Goal: Transaction & Acquisition: Obtain resource

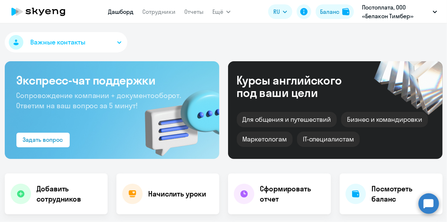
click at [116, 40] on button "Важные контакты" at bounding box center [66, 42] width 122 height 20
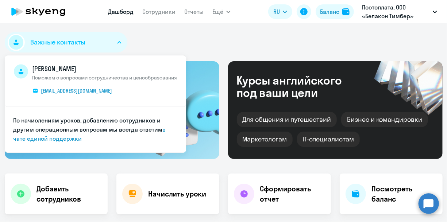
click at [116, 40] on button "Важные контакты" at bounding box center [66, 42] width 122 height 20
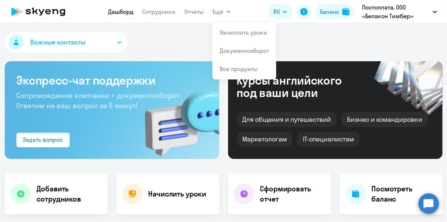
click at [230, 11] on icon "button" at bounding box center [228, 12] width 4 height 3
select select "30"
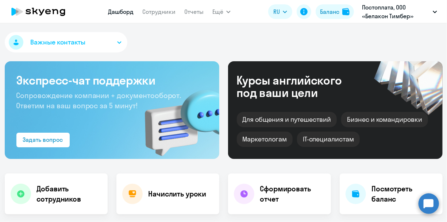
click at [223, 9] on button "Ещё" at bounding box center [221, 11] width 18 height 15
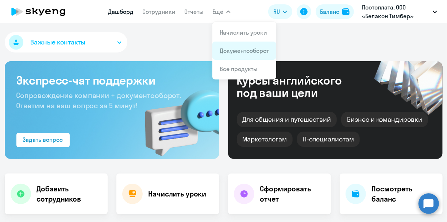
click at [231, 51] on link "Документооборот" at bounding box center [243, 50] width 49 height 7
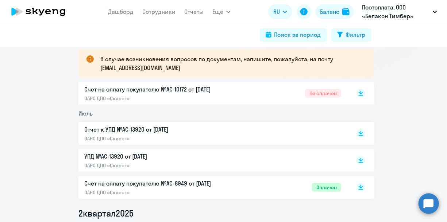
scroll to position [132, 0]
click at [358, 95] on icon at bounding box center [360, 95] width 4 height 1
click at [185, 89] on p "Счет на оплату покупателю №AC-10172 от [DATE]" at bounding box center [160, 89] width 153 height 9
drag, startPoint x: 157, startPoint y: 67, endPoint x: 96, endPoint y: 67, distance: 61.6
click at [96, 67] on div "В случае возникновения вопросов по документам, напишите, пожалуйста, на почту […" at bounding box center [225, 63] width 295 height 28
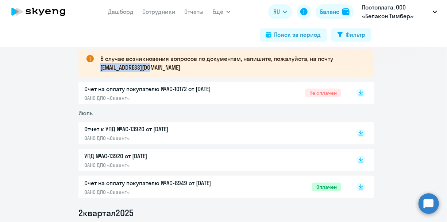
copy p "[EMAIL_ADDRESS][DOMAIN_NAME]"
